Goal: Use online tool/utility

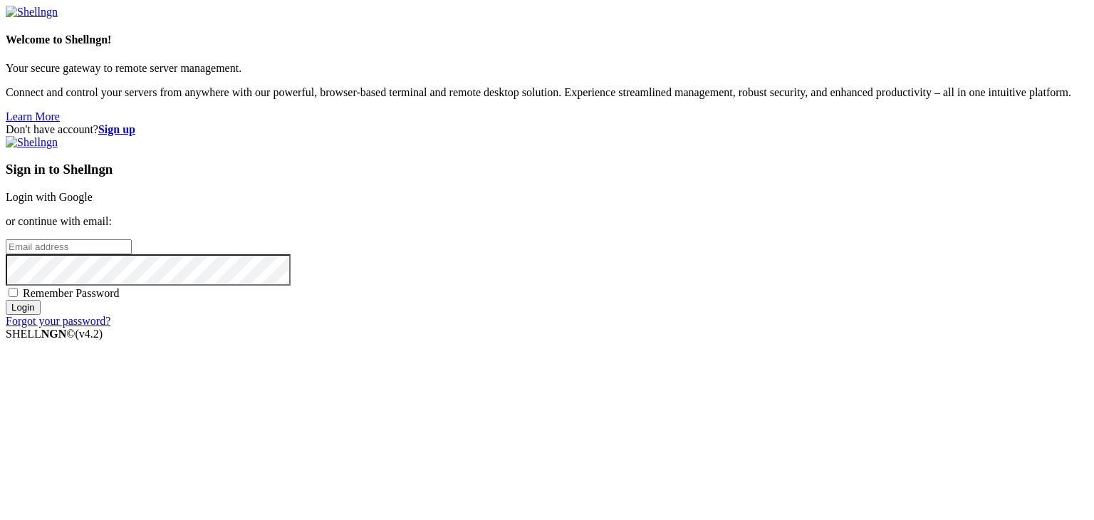
click at [93, 191] on link "Login with Google" at bounding box center [49, 197] width 87 height 12
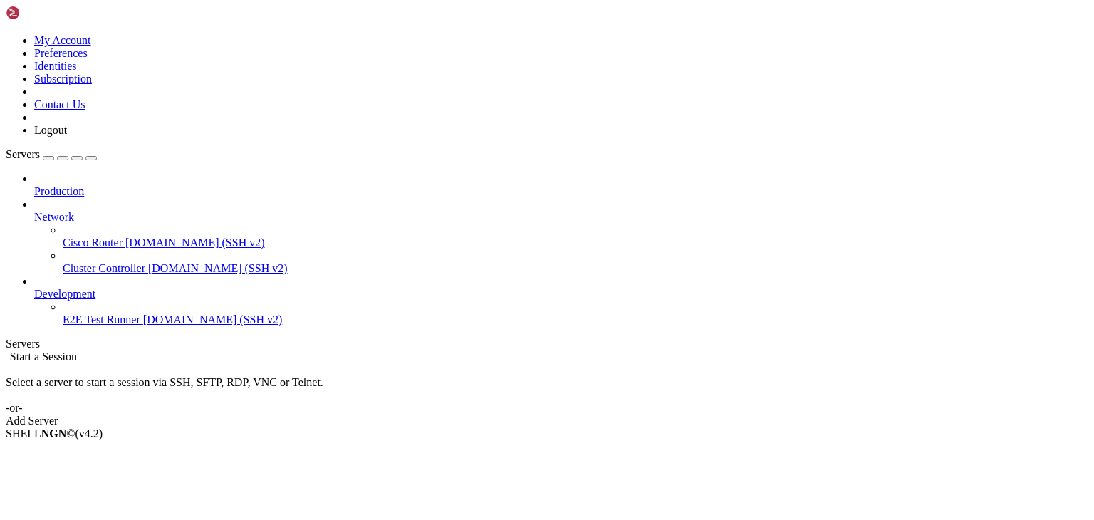
click at [84, 185] on span "Production" at bounding box center [59, 191] width 50 height 12
click at [34, 185] on icon at bounding box center [34, 185] width 0 height 0
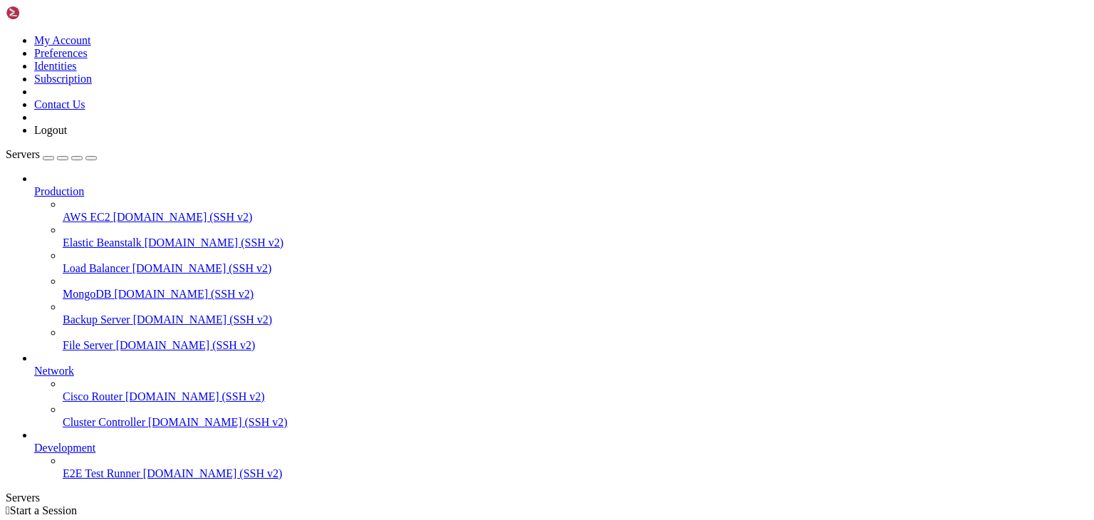
click at [98, 339] on link "File Server [DOMAIN_NAME] (SSH v2)" at bounding box center [575, 345] width 1025 height 13
click at [105, 339] on span "File Server" at bounding box center [88, 345] width 51 height 12
click at [48, 158] on div "button" at bounding box center [48, 158] width 0 height 0
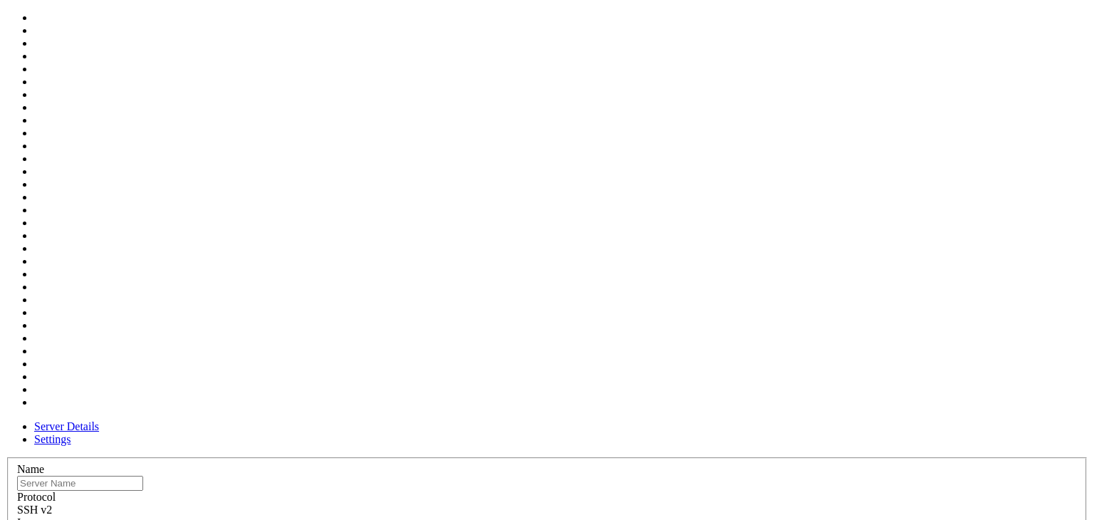
click at [724, 519] on div at bounding box center [546, 529] width 1059 height 0
click at [44, 463] on label "Name" at bounding box center [30, 469] width 27 height 12
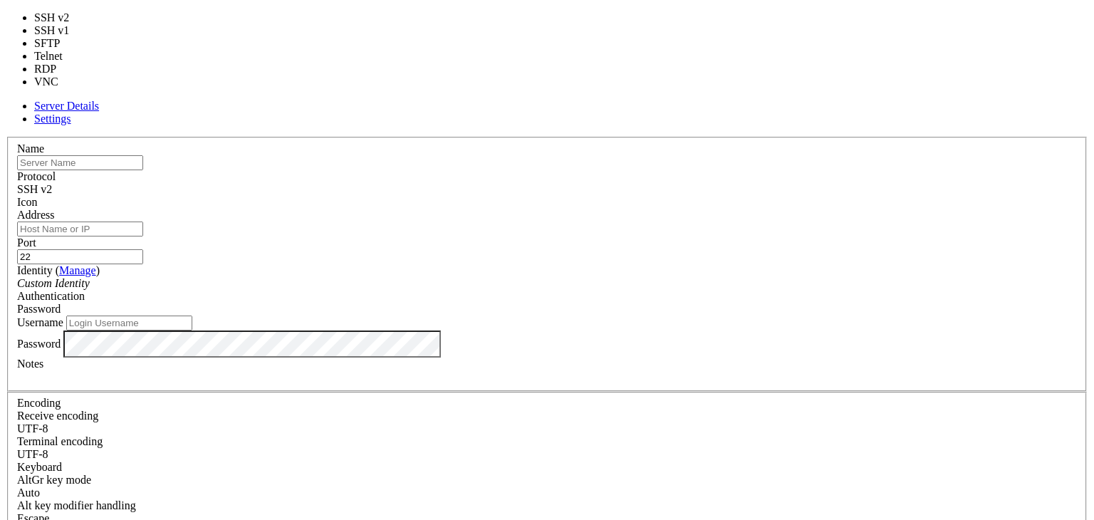
click at [624, 183] on div "SSH v2" at bounding box center [546, 189] width 1059 height 13
click at [36, 236] on label "Port" at bounding box center [26, 242] width 19 height 12
click at [143, 249] on input "22" at bounding box center [80, 256] width 126 height 15
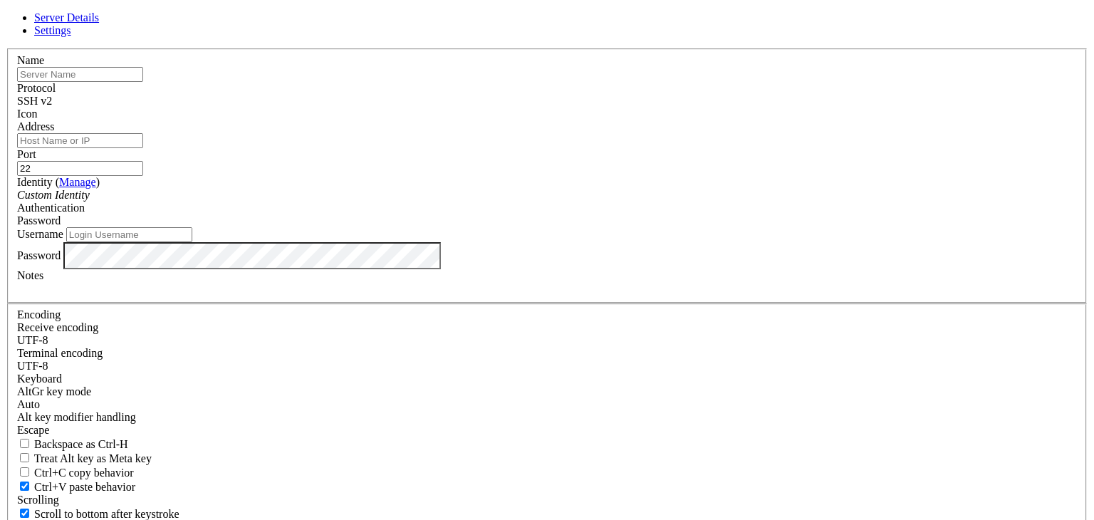
click at [71, 36] on span "Settings" at bounding box center [52, 30] width 37 height 12
click at [6, 48] on icon at bounding box center [6, 48] width 0 height 0
